Goal: Task Accomplishment & Management: Use online tool/utility

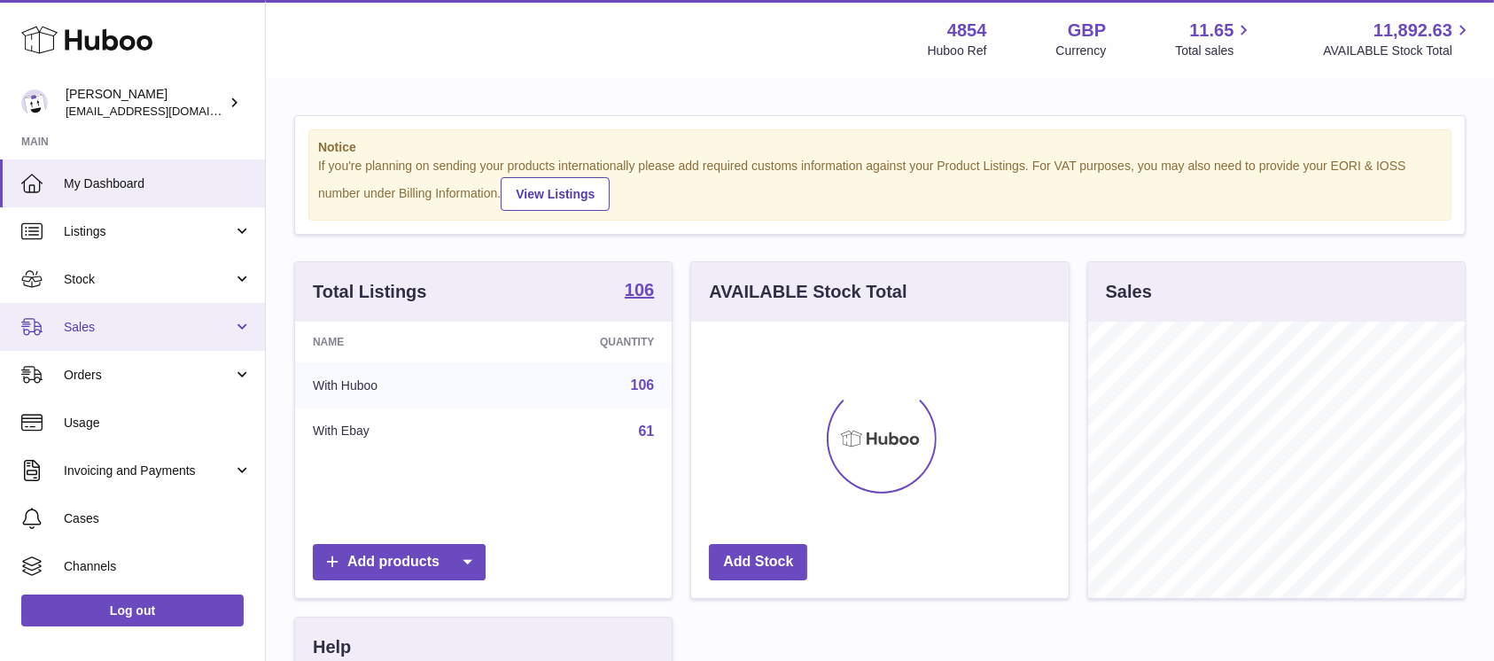
scroll to position [277, 377]
click at [192, 322] on span "Sales" at bounding box center [148, 327] width 169 height 17
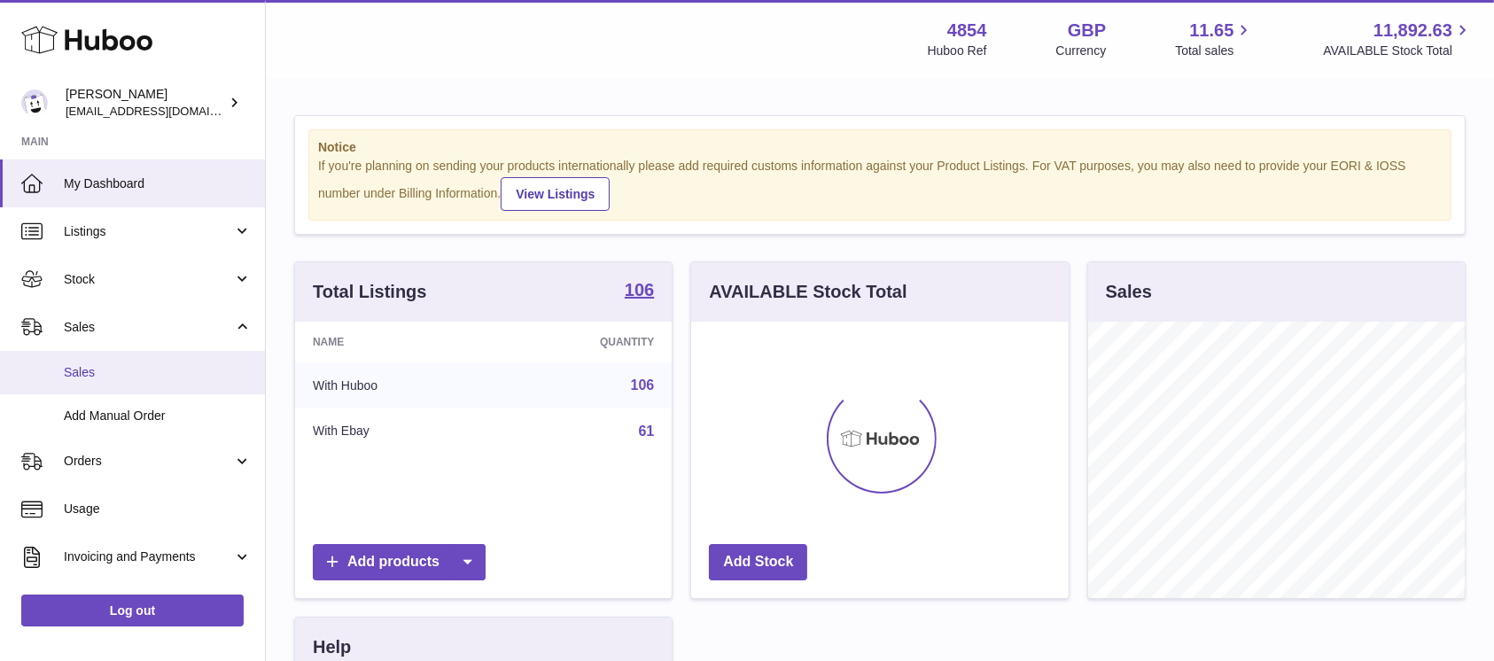
click at [164, 378] on span "Sales" at bounding box center [158, 372] width 188 height 17
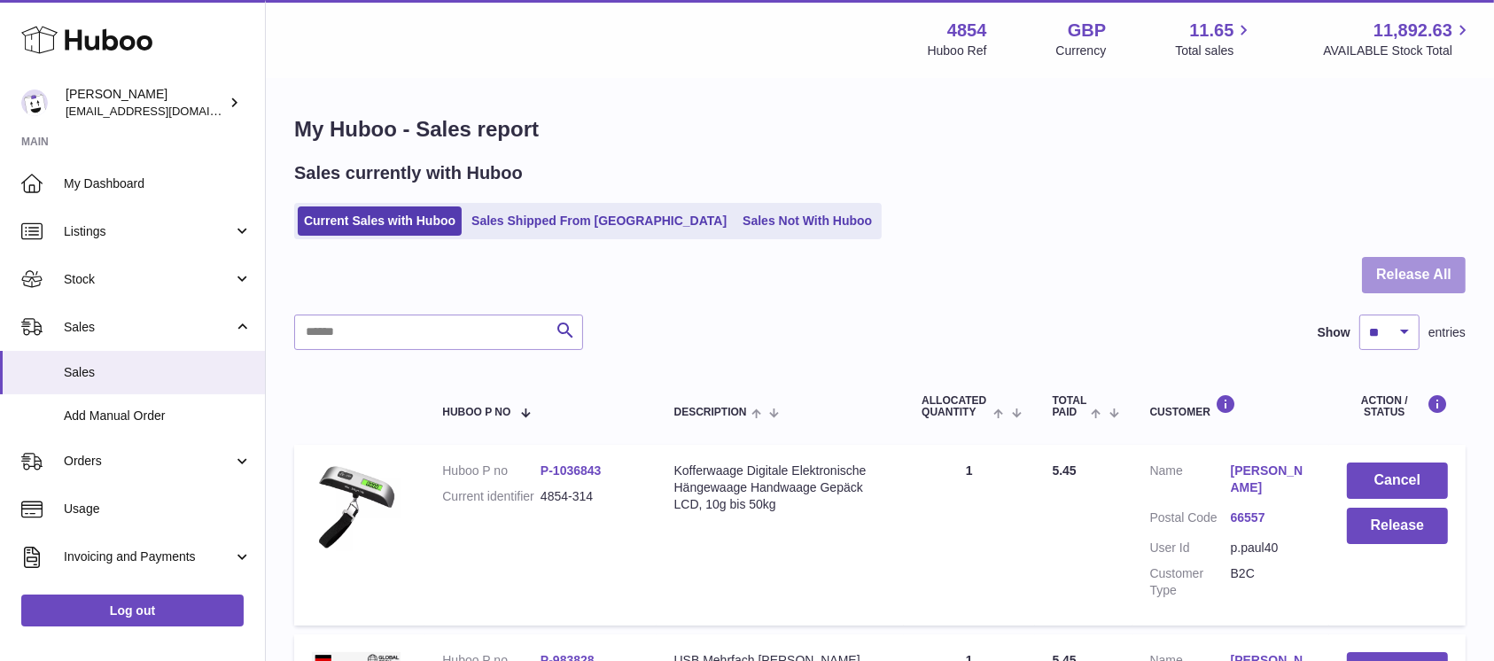
click at [1396, 273] on button "Release All" at bounding box center [1414, 275] width 104 height 36
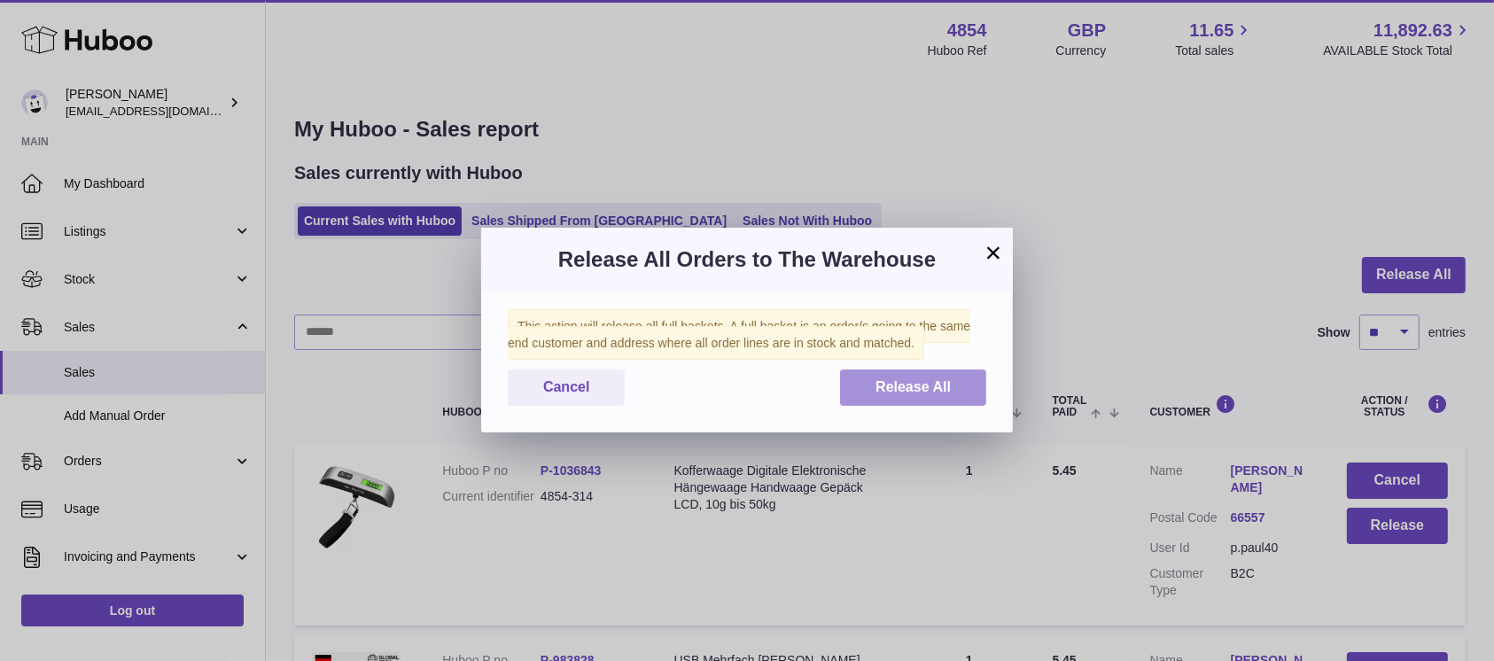
click at [877, 379] on span "Release All" at bounding box center [913, 386] width 75 height 15
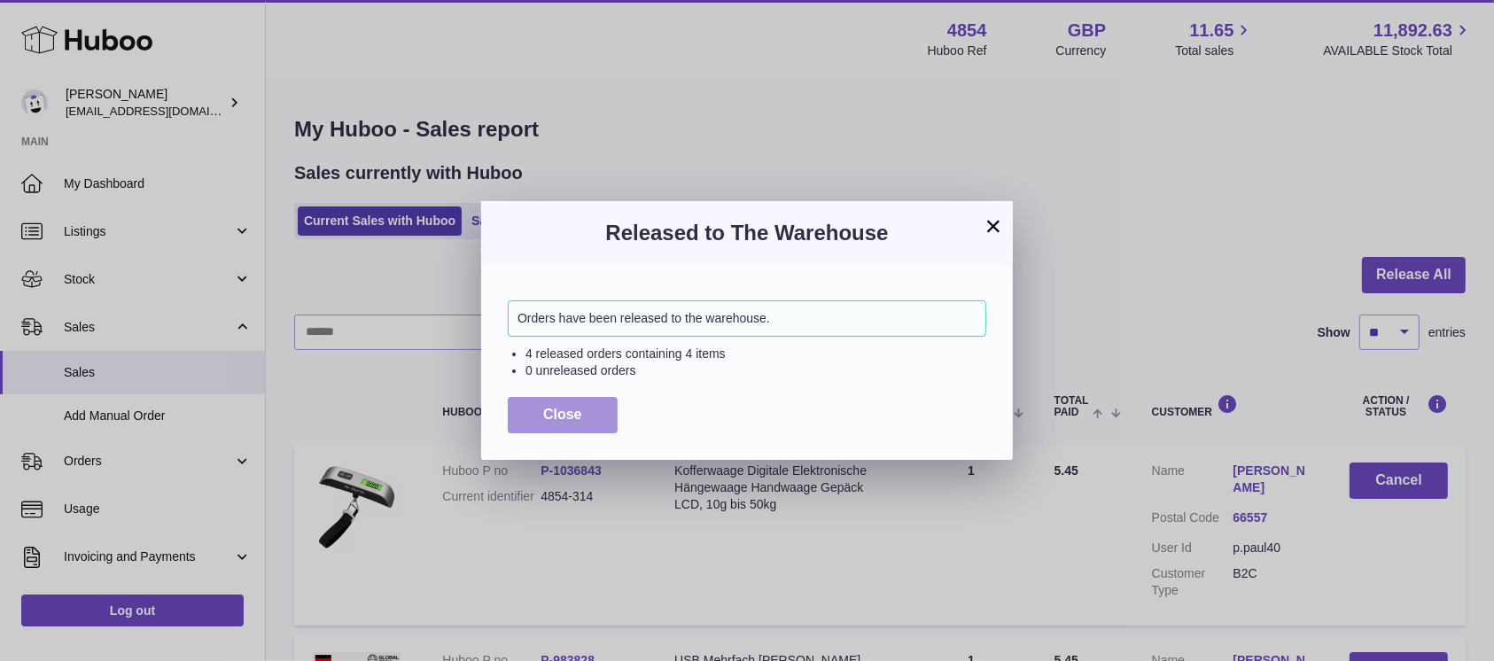
click at [573, 422] on button "Close" at bounding box center [563, 415] width 110 height 36
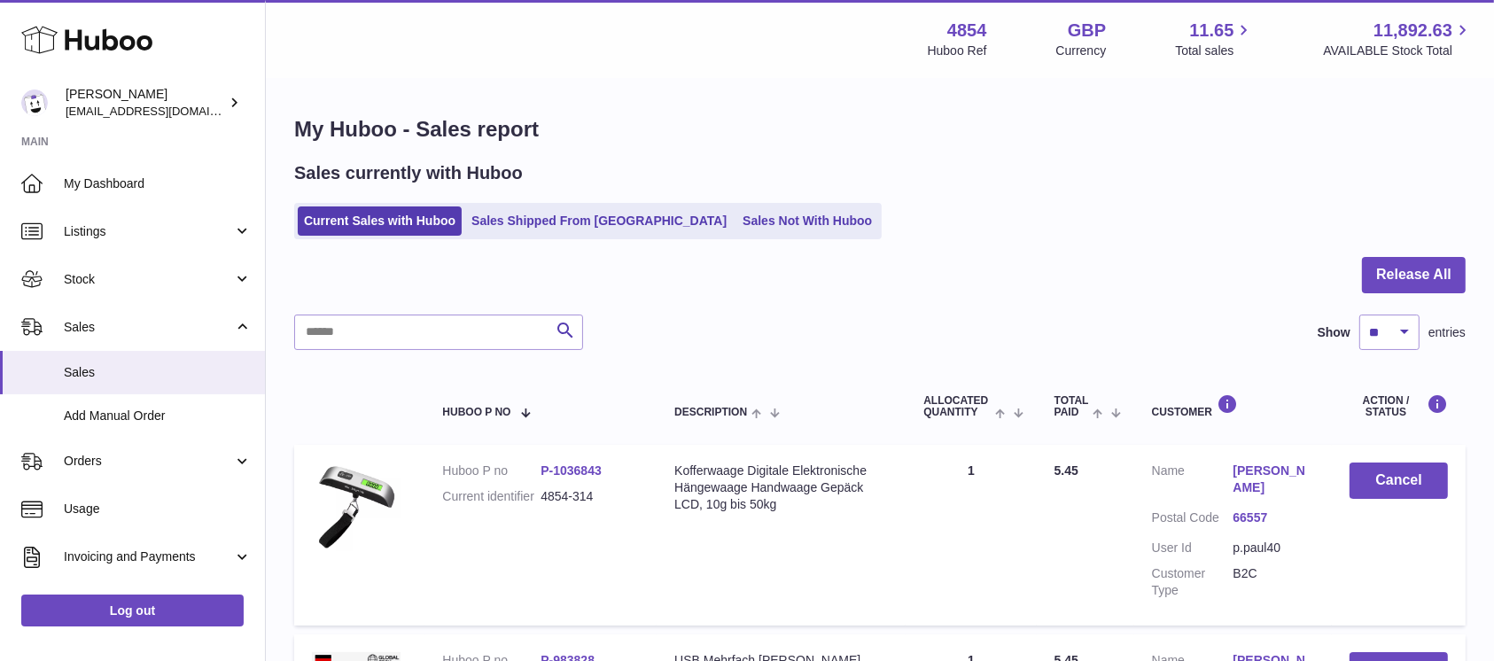
click at [744, 225] on link "Sales Not With Huboo" at bounding box center [808, 221] width 142 height 29
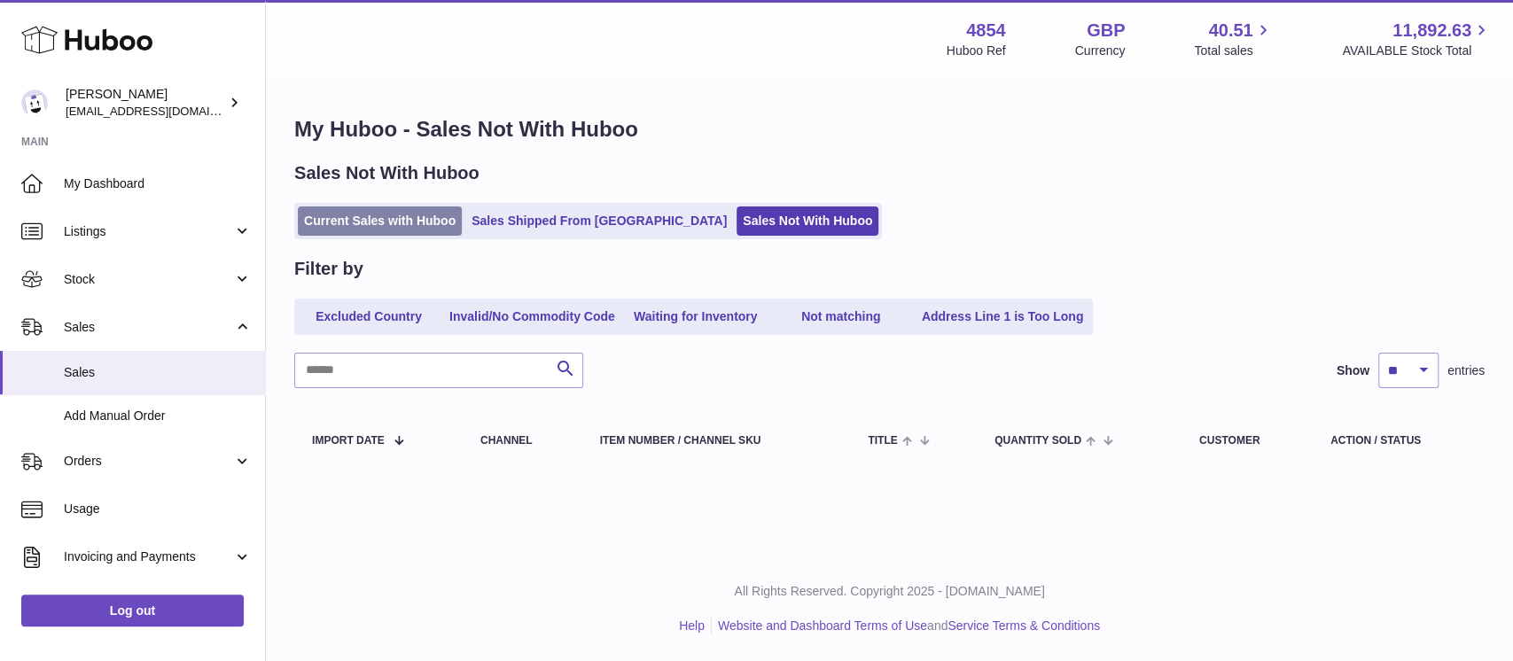
click at [418, 213] on link "Current Sales with Huboo" at bounding box center [380, 221] width 164 height 29
